Goal: Information Seeking & Learning: Find specific fact

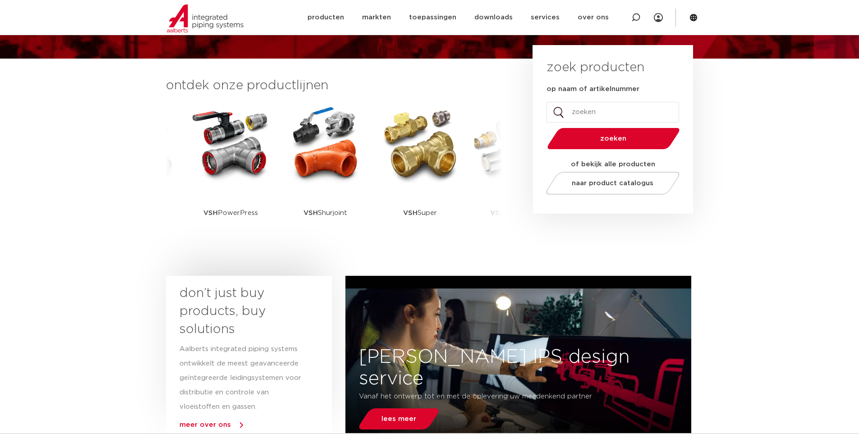
scroll to position [180, 0]
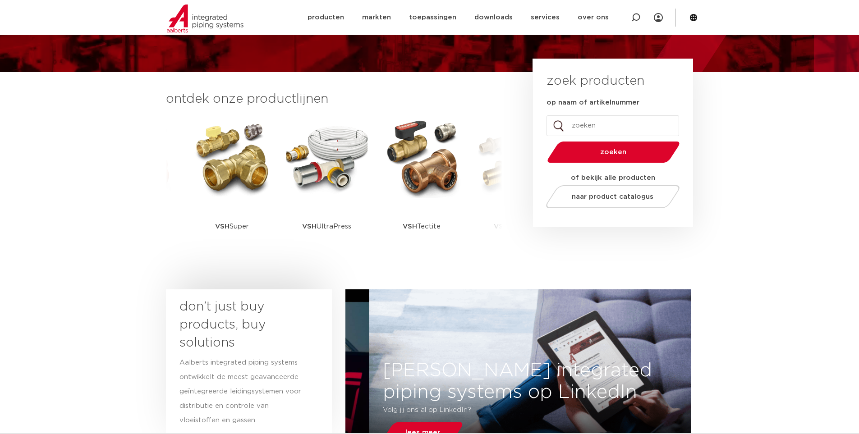
click at [570, 115] on li "op naam of artikelnummer" at bounding box center [613, 116] width 133 height 39
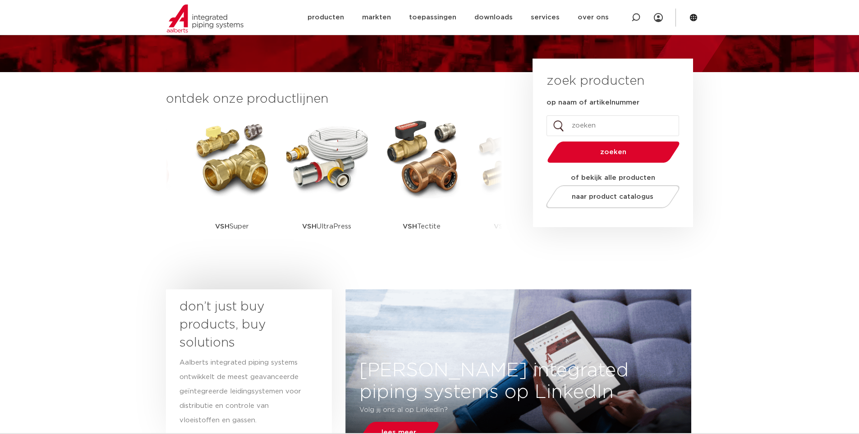
click at [580, 128] on input "op naam of artikelnummer" at bounding box center [613, 125] width 133 height 21
type input "kraan"
click at [543, 141] on button "zoeken" at bounding box center [613, 152] width 140 height 23
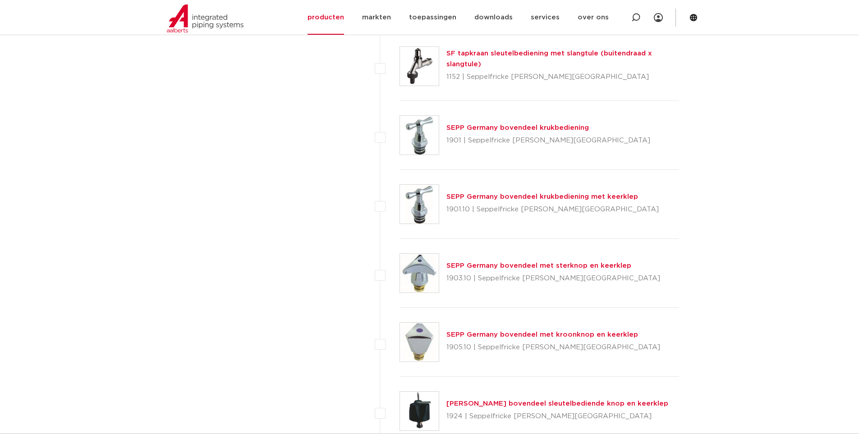
scroll to position [1169, 0]
